Goal: Check status: Check status

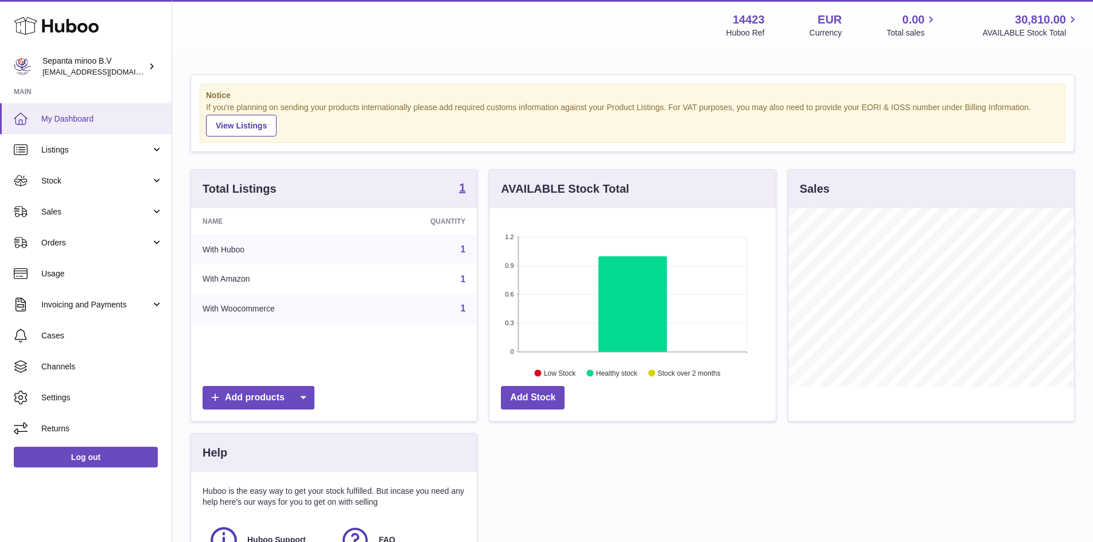
scroll to position [179, 286]
click at [99, 241] on span "Orders" at bounding box center [96, 242] width 110 height 11
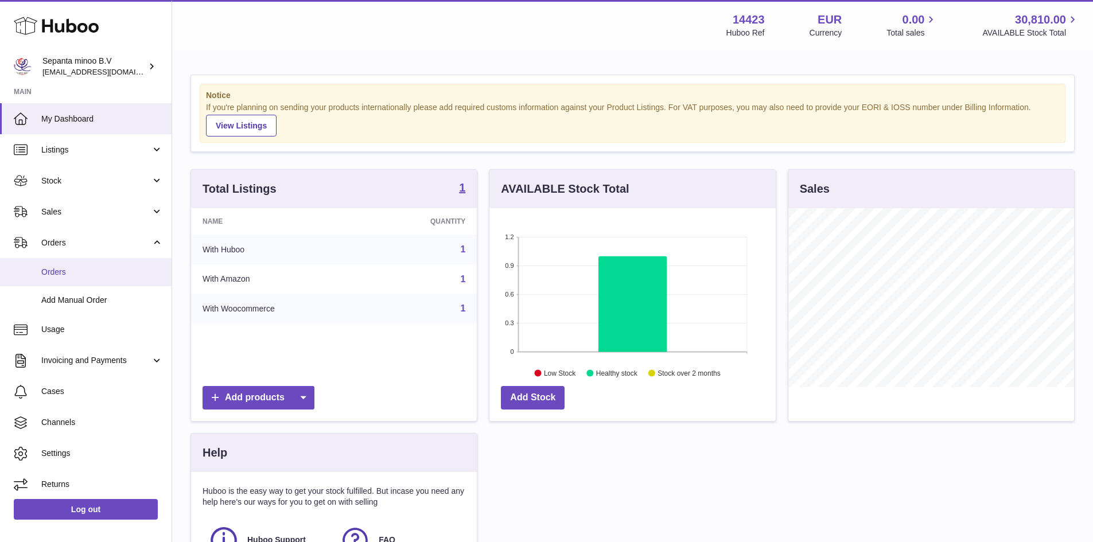
click at [84, 275] on span "Orders" at bounding box center [102, 272] width 122 height 11
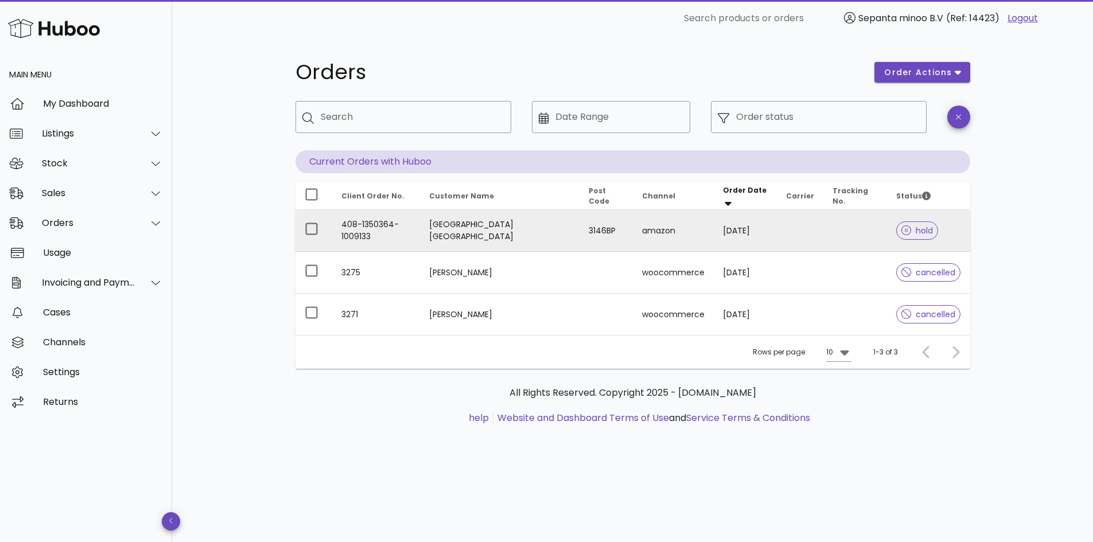
click at [633, 240] on td "amazon" at bounding box center [673, 231] width 81 height 42
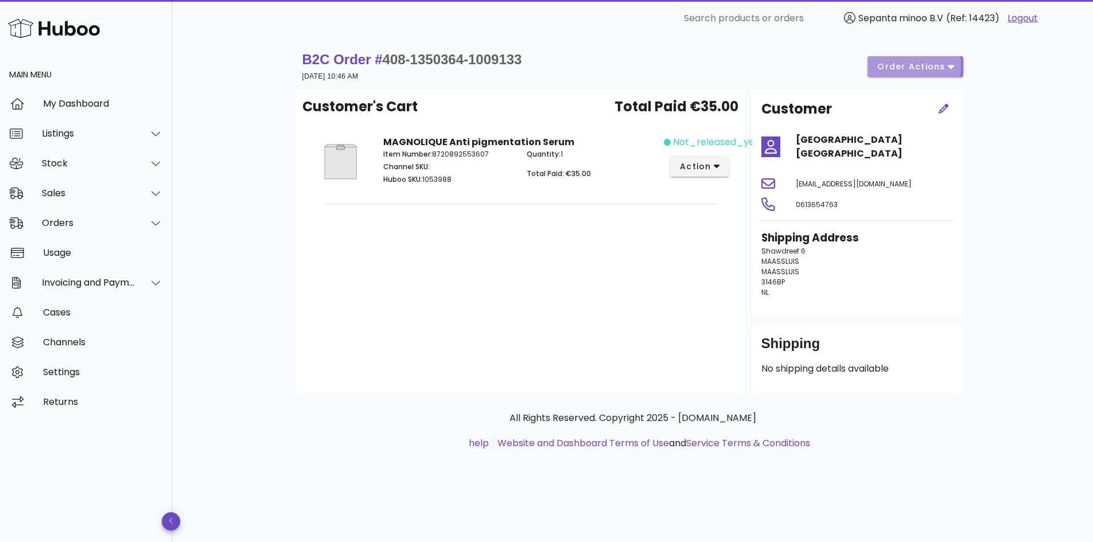
click at [894, 61] on span "order actions" at bounding box center [910, 67] width 69 height 12
click at [926, 81] on div "Release" at bounding box center [945, 75] width 48 height 11
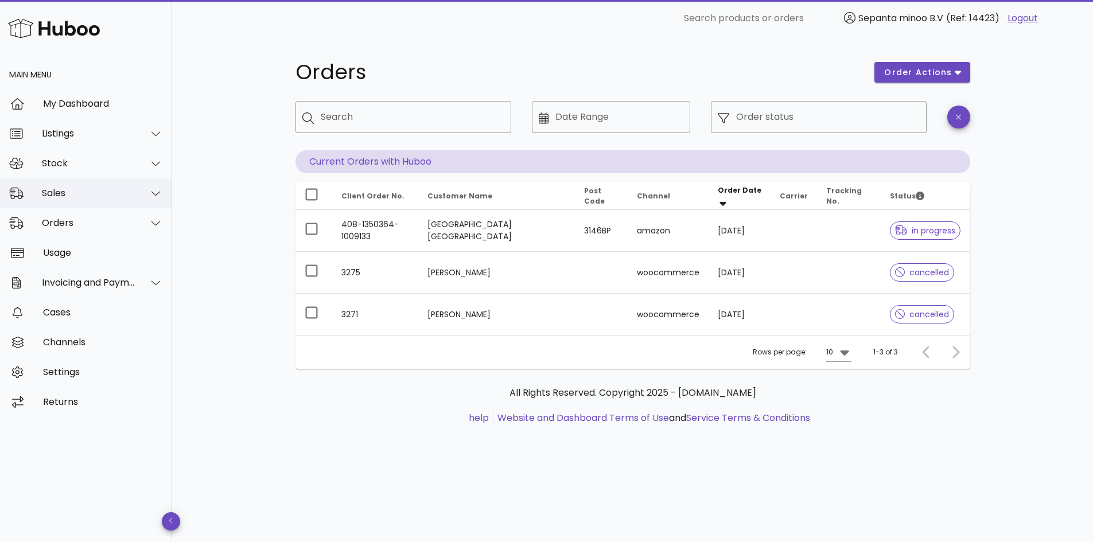
click at [145, 198] on div at bounding box center [149, 193] width 28 height 29
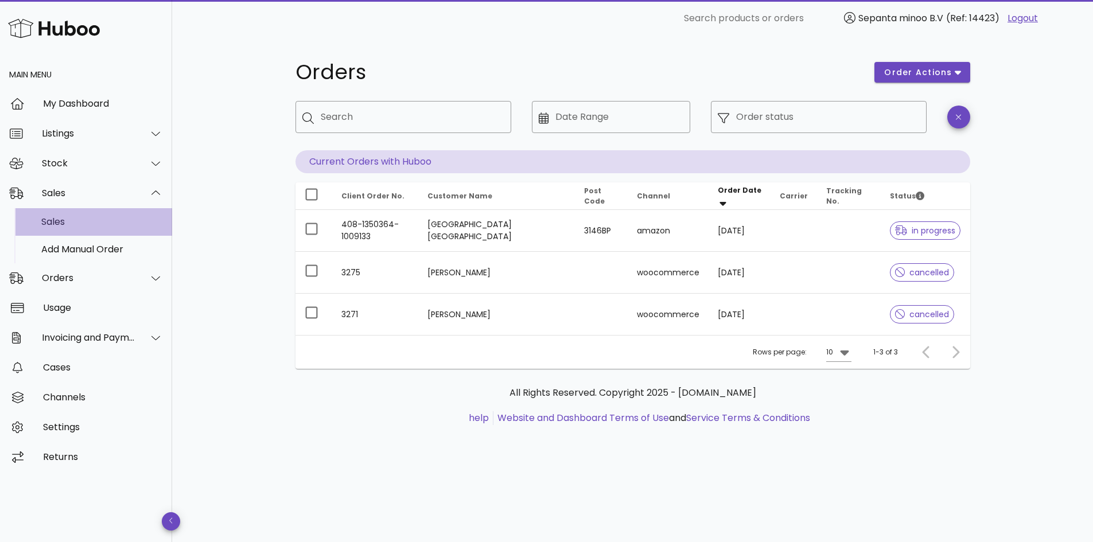
click at [119, 225] on div "Sales" at bounding box center [102, 221] width 122 height 11
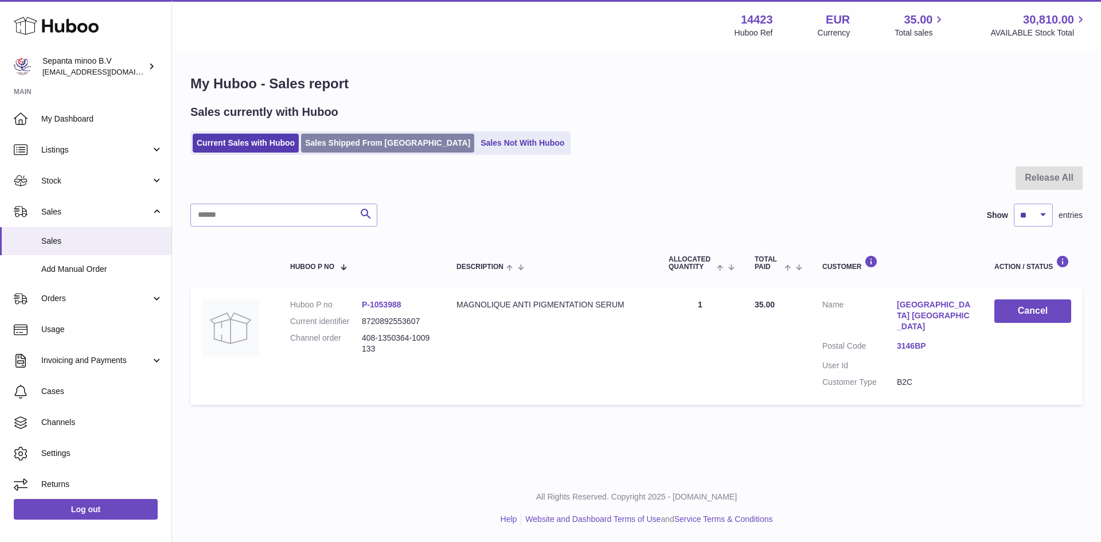
click at [365, 149] on link "Sales Shipped From [GEOGRAPHIC_DATA]" at bounding box center [387, 143] width 173 height 19
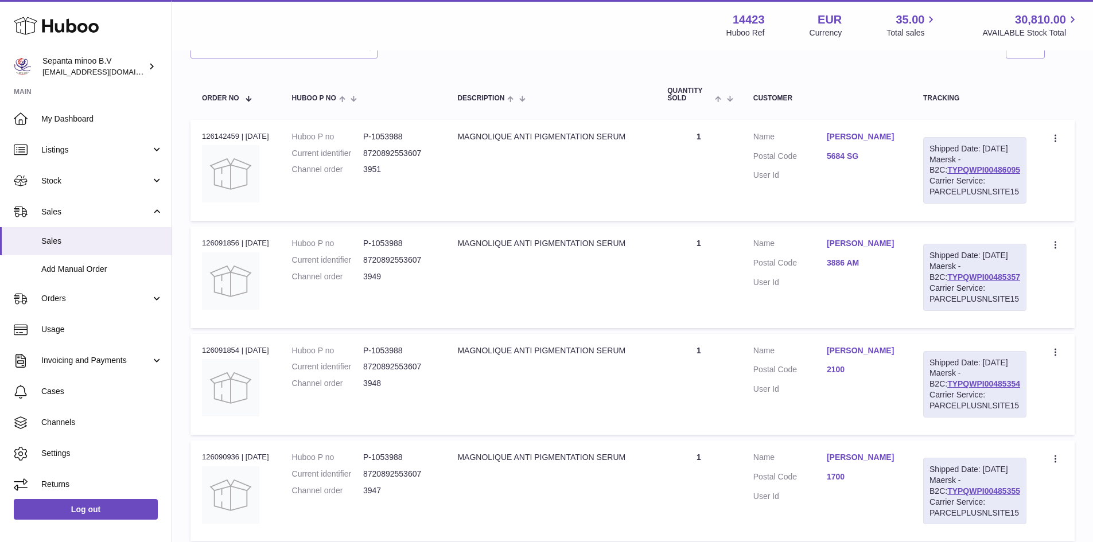
scroll to position [172, 0]
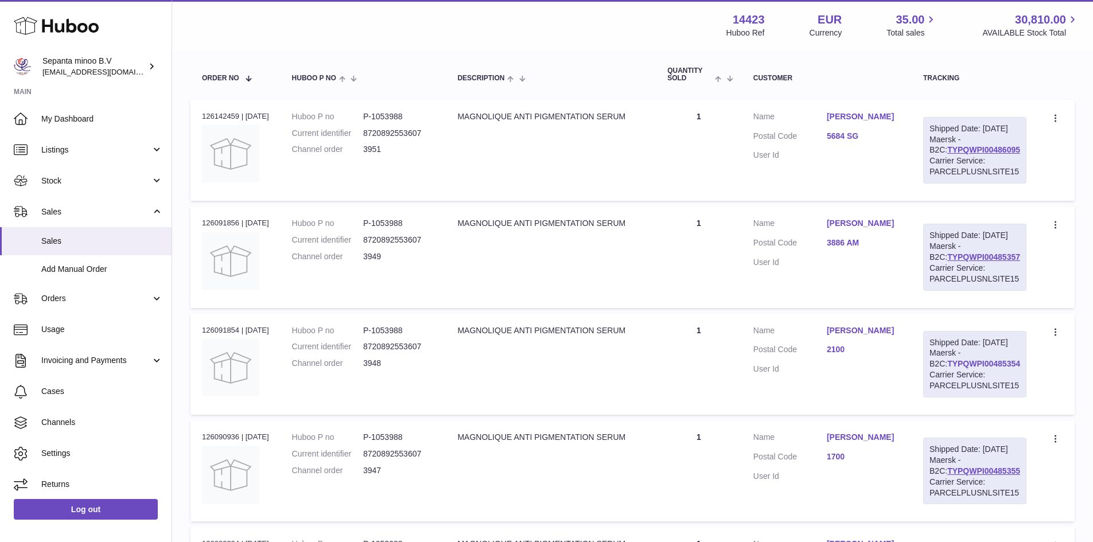
click at [989, 368] on link "TYPQWPI00485354" at bounding box center [983, 363] width 73 height 9
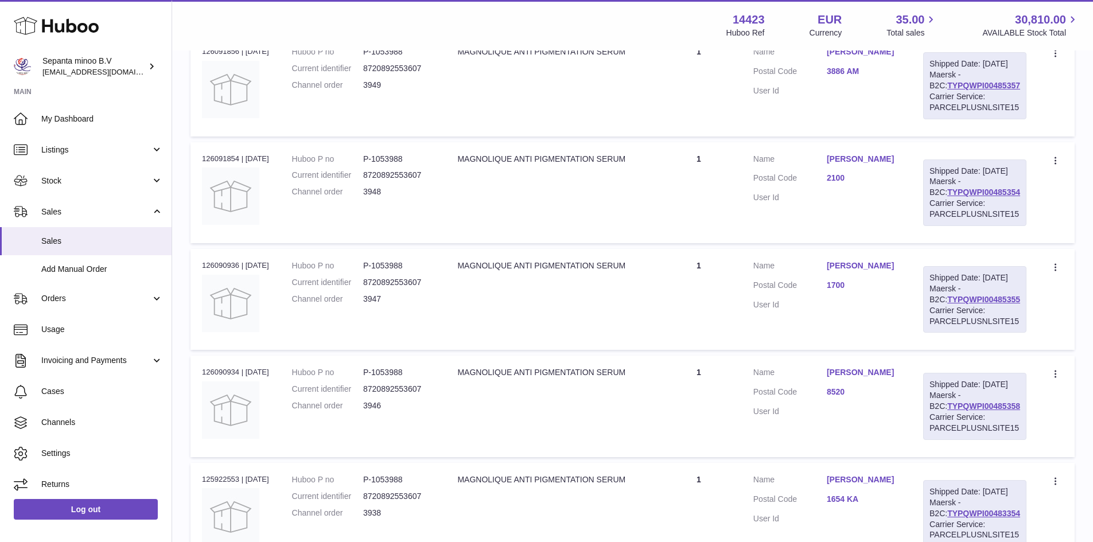
scroll to position [459, 0]
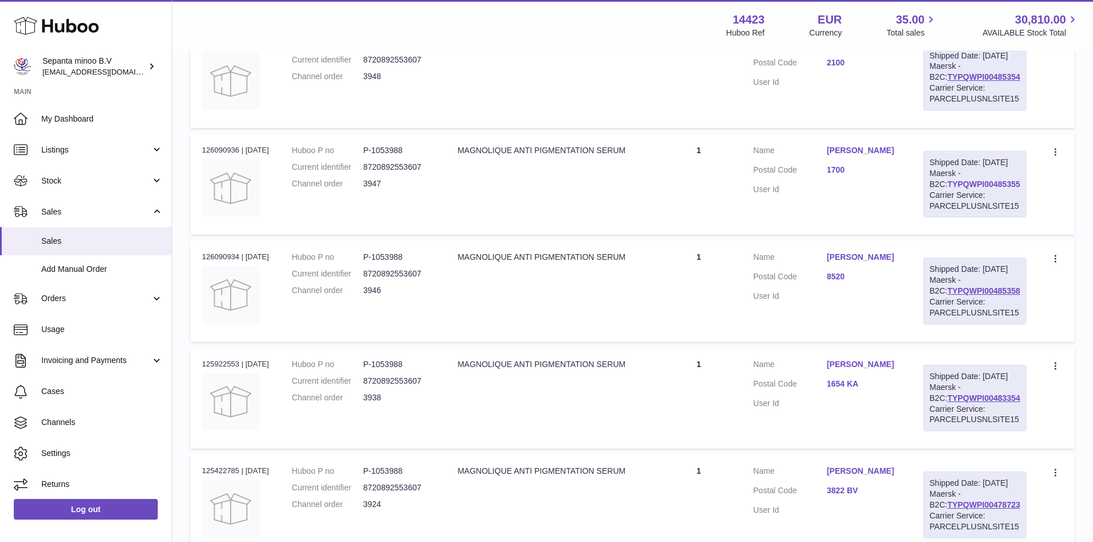
click at [962, 189] on link "TYPQWPI00485355" at bounding box center [983, 184] width 73 height 9
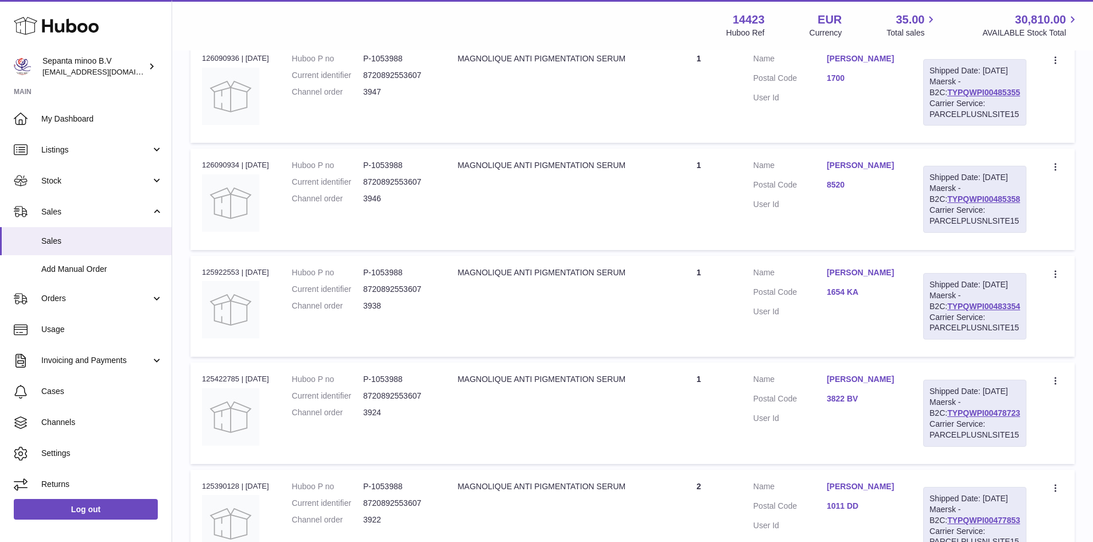
scroll to position [574, 0]
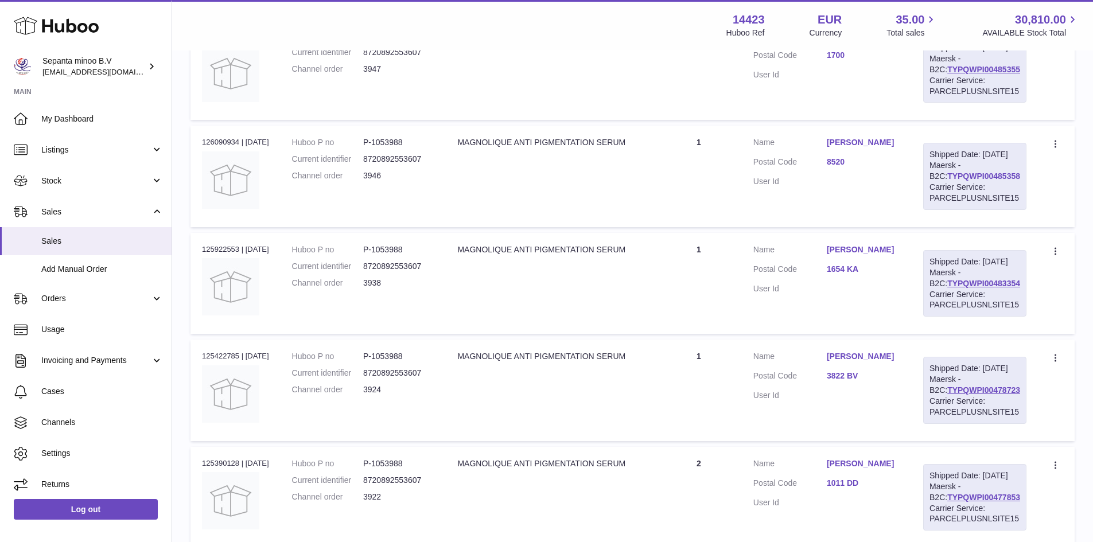
click at [971, 181] on link "TYPQWPI00485358" at bounding box center [983, 175] width 73 height 9
